Goal: Find specific page/section: Find specific page/section

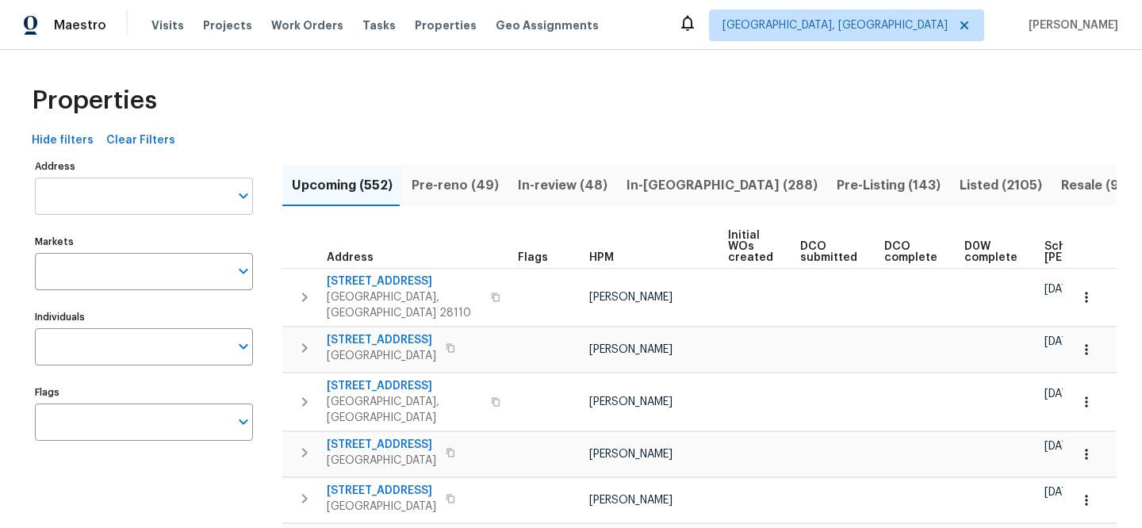
click at [142, 198] on input "Address" at bounding box center [132, 196] width 194 height 37
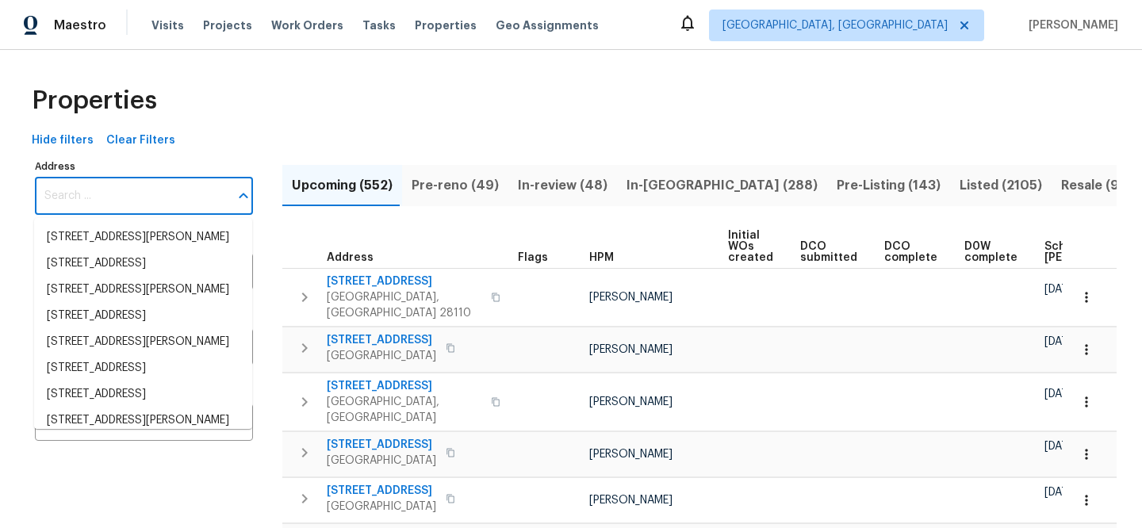
paste input "[STREET_ADDRESS][PERSON_NAME]"
type input "[STREET_ADDRESS][PERSON_NAME]"
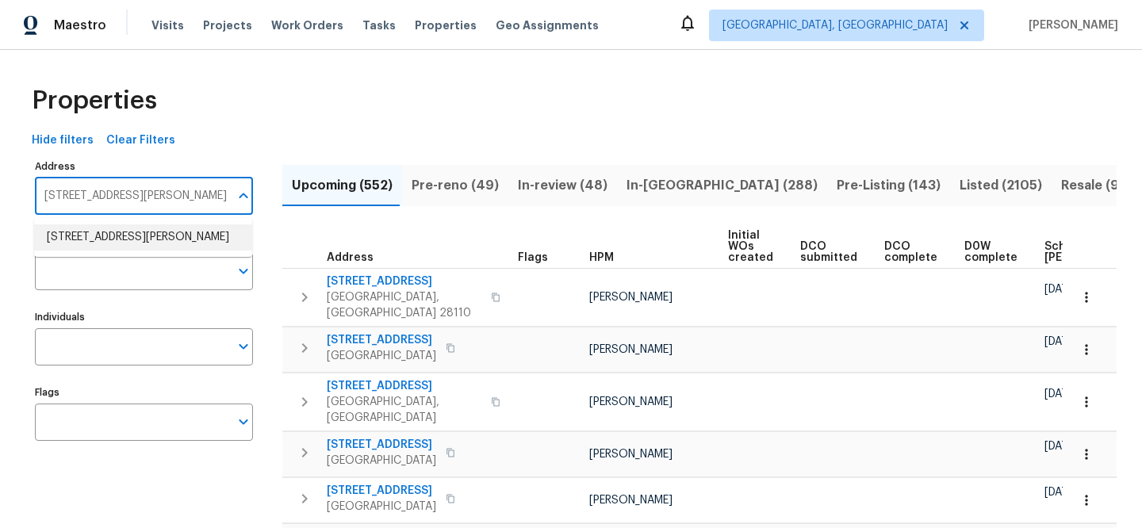
click at [186, 230] on li "[STREET_ADDRESS][PERSON_NAME]" at bounding box center [143, 237] width 218 height 26
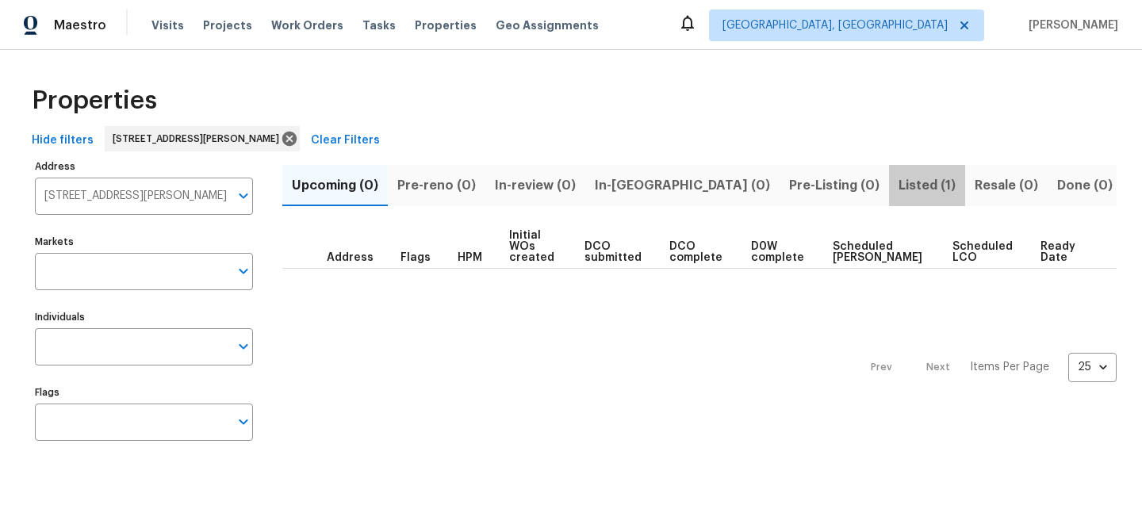
click at [899, 186] on span "Listed (1)" at bounding box center [927, 185] width 57 height 22
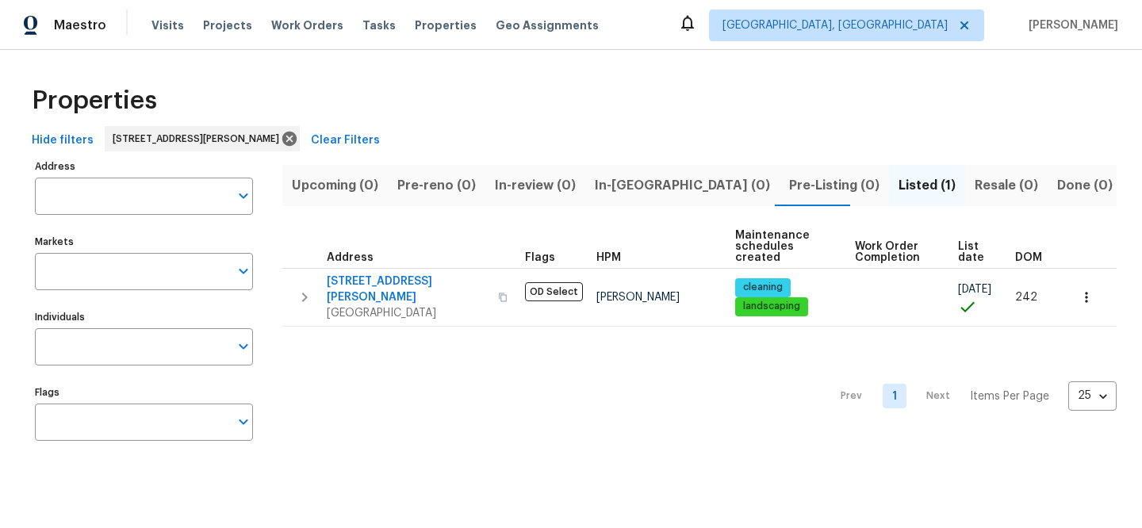
type input "[STREET_ADDRESS][PERSON_NAME]"
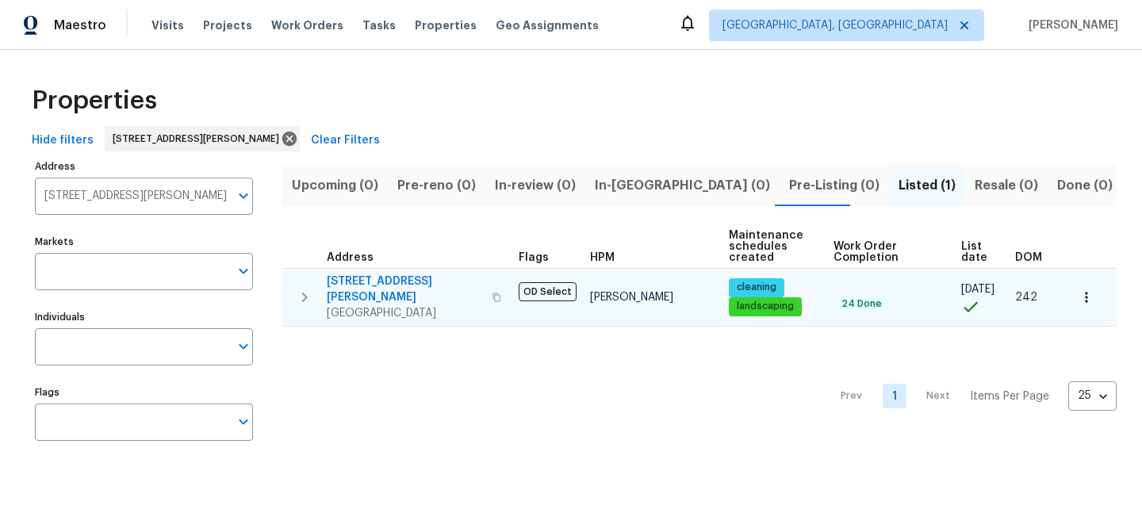
click at [375, 282] on span "[STREET_ADDRESS][PERSON_NAME]" at bounding box center [404, 290] width 155 height 32
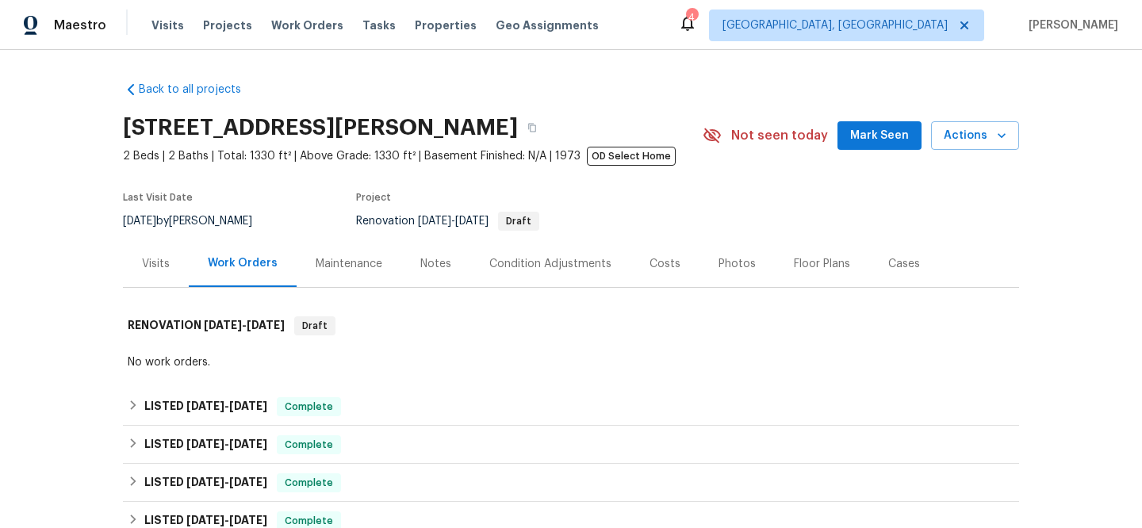
click at [163, 274] on div "Visits" at bounding box center [156, 263] width 66 height 47
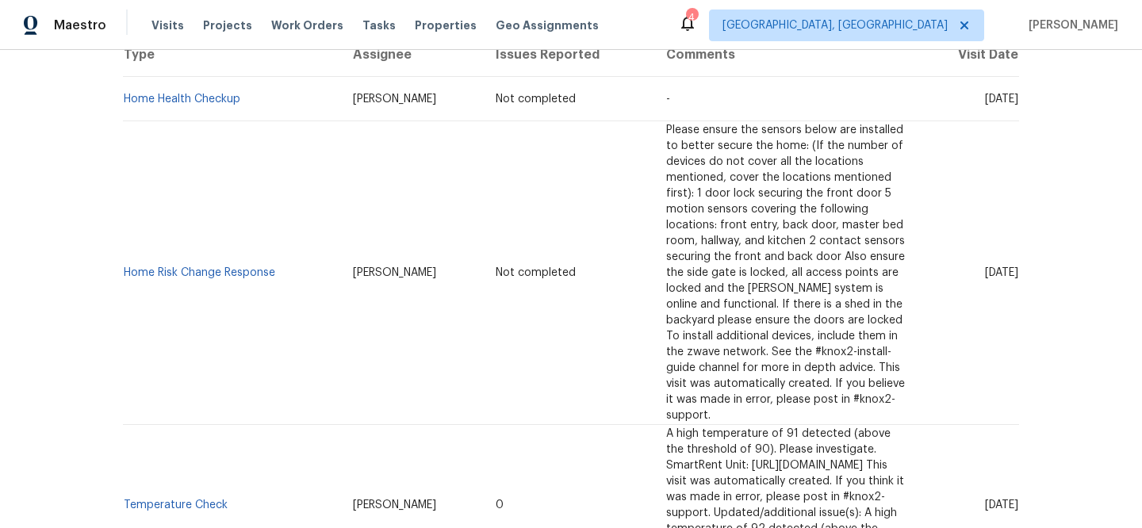
scroll to position [182, 0]
